Goal: Task Accomplishment & Management: Complete application form

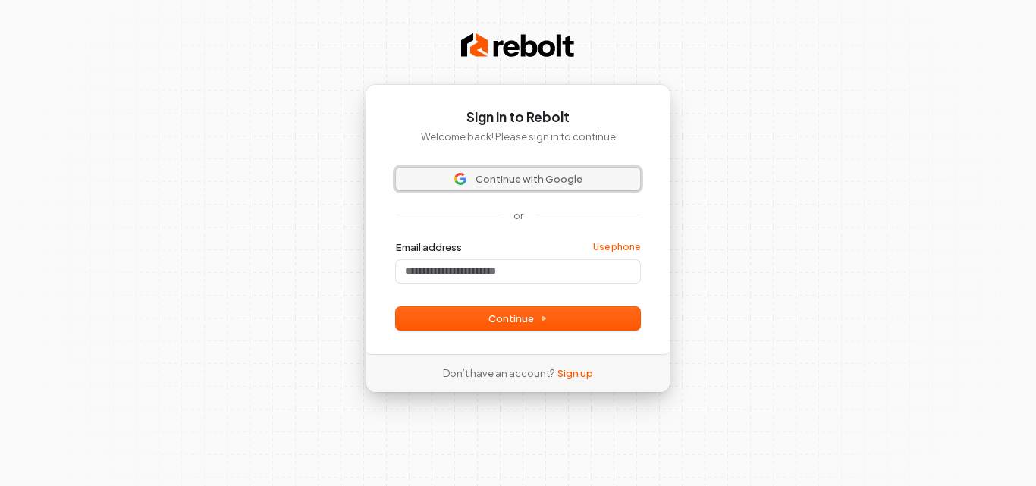
click at [514, 181] on span "Continue with Google" at bounding box center [529, 179] width 107 height 14
